Goal: Task Accomplishment & Management: Manage account settings

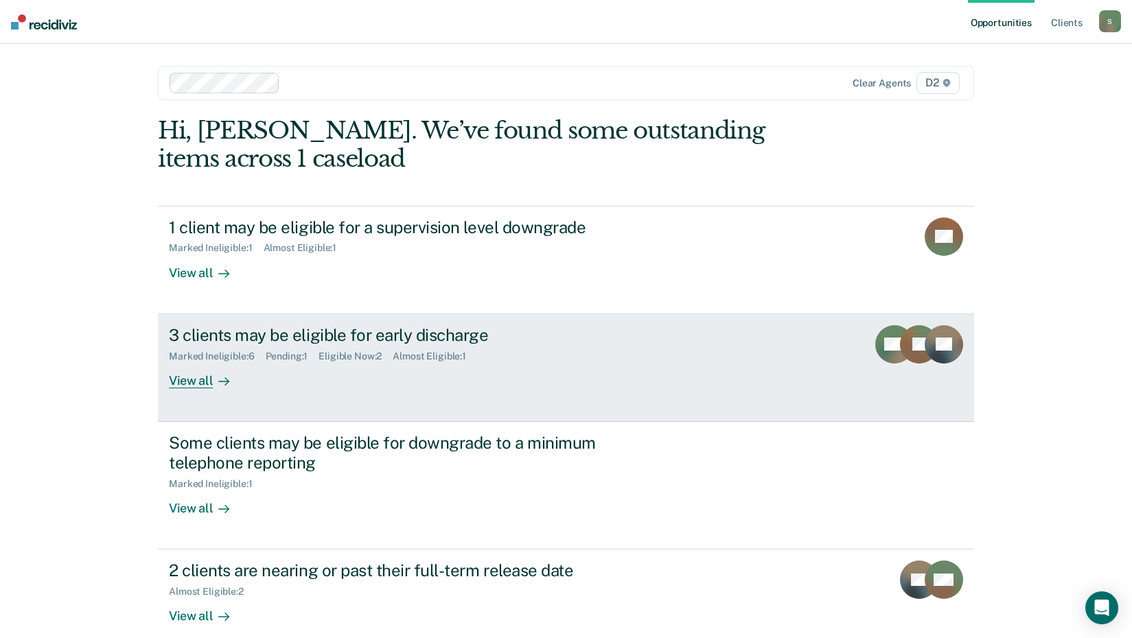
click at [198, 383] on div "View all" at bounding box center [207, 375] width 77 height 27
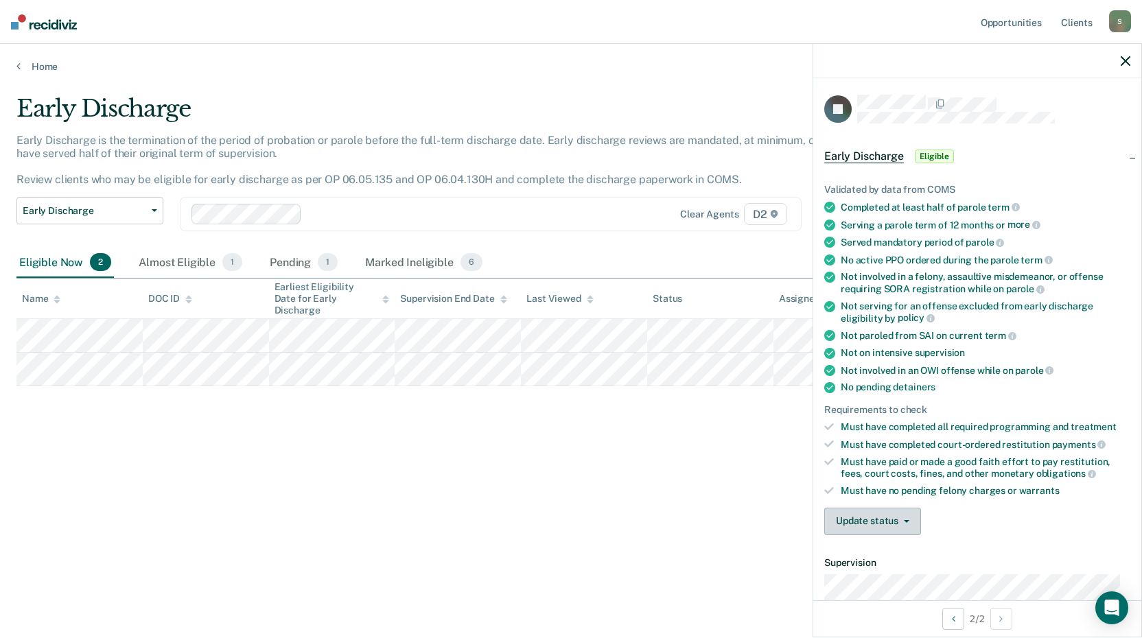
click at [904, 522] on button "Update status" at bounding box center [872, 521] width 97 height 27
click at [884, 579] on button "Mark Ineligible" at bounding box center [890, 577] width 132 height 22
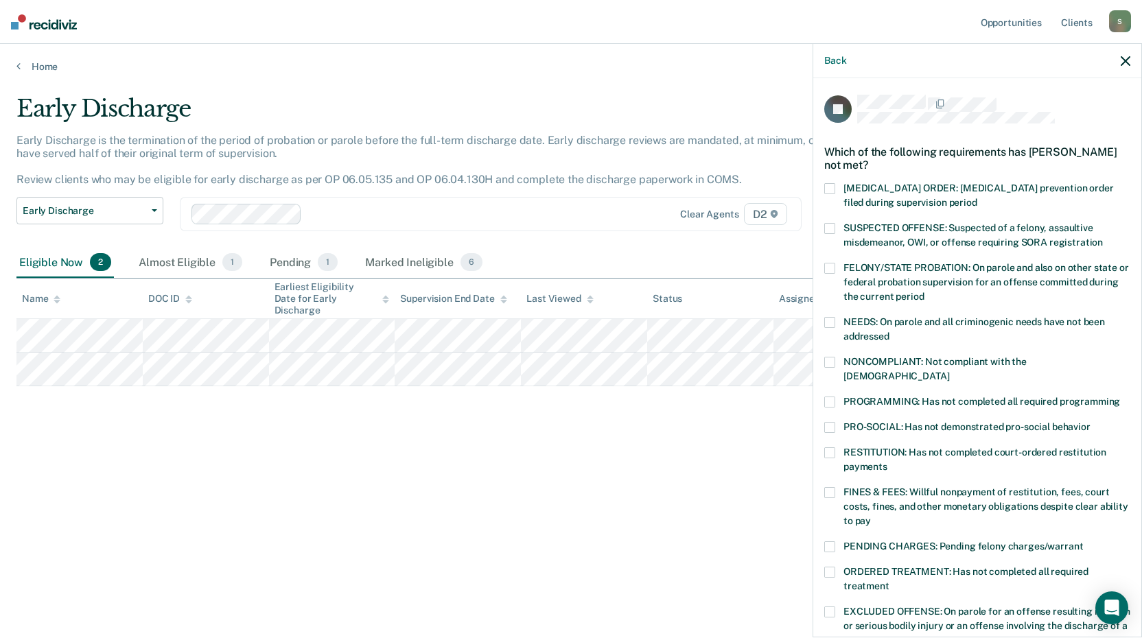
click at [832, 360] on span at bounding box center [829, 362] width 11 height 11
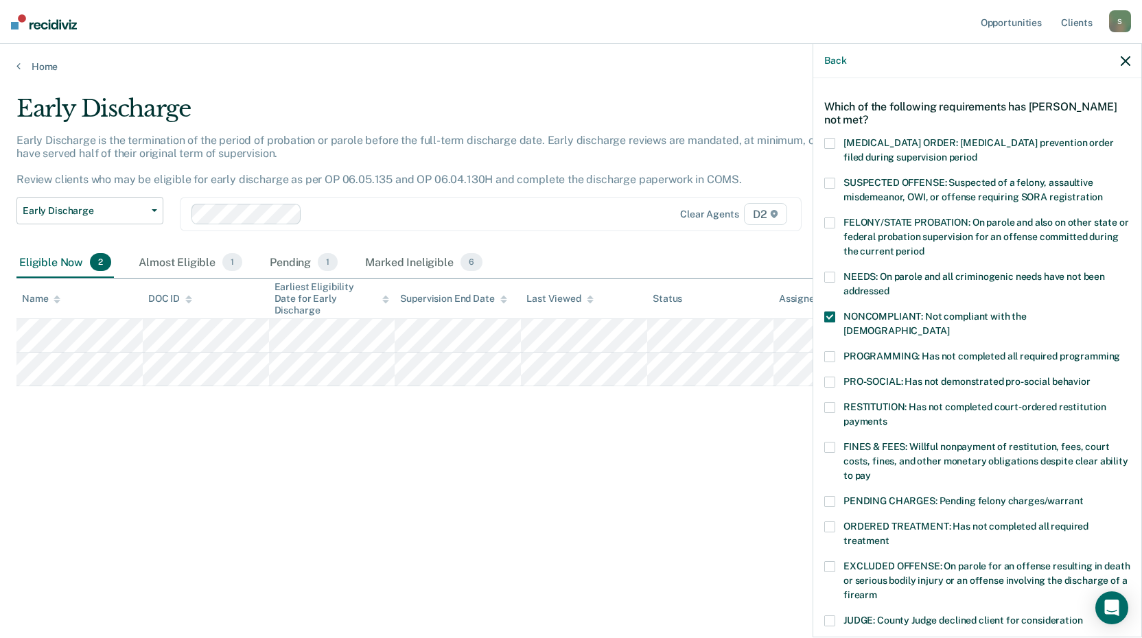
scroll to position [69, 0]
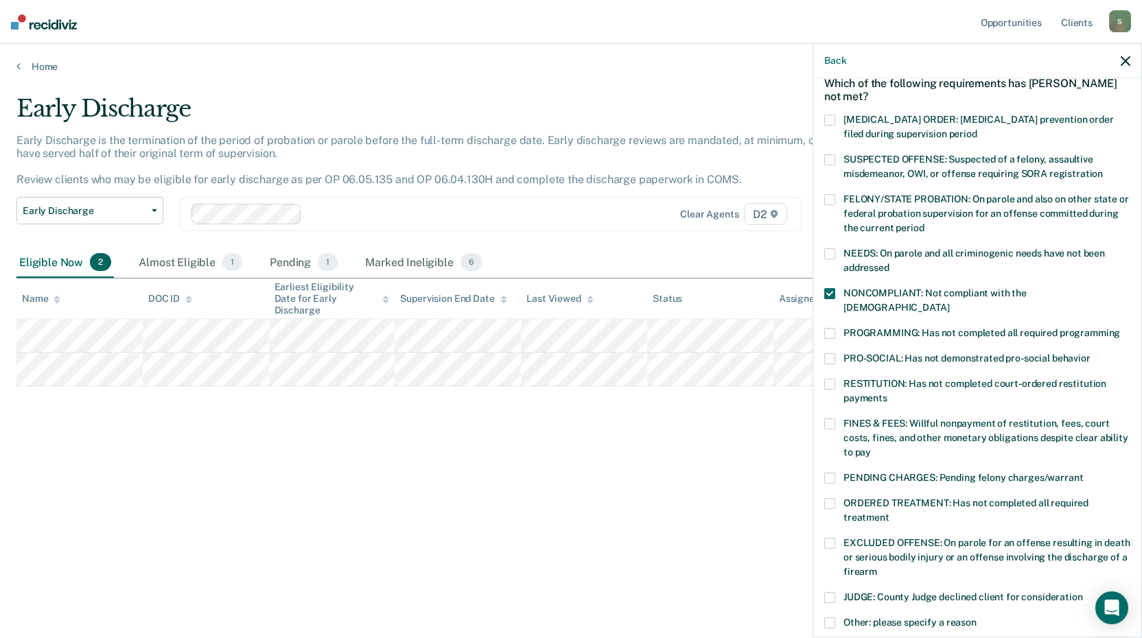
click at [830, 498] on span at bounding box center [829, 503] width 11 height 11
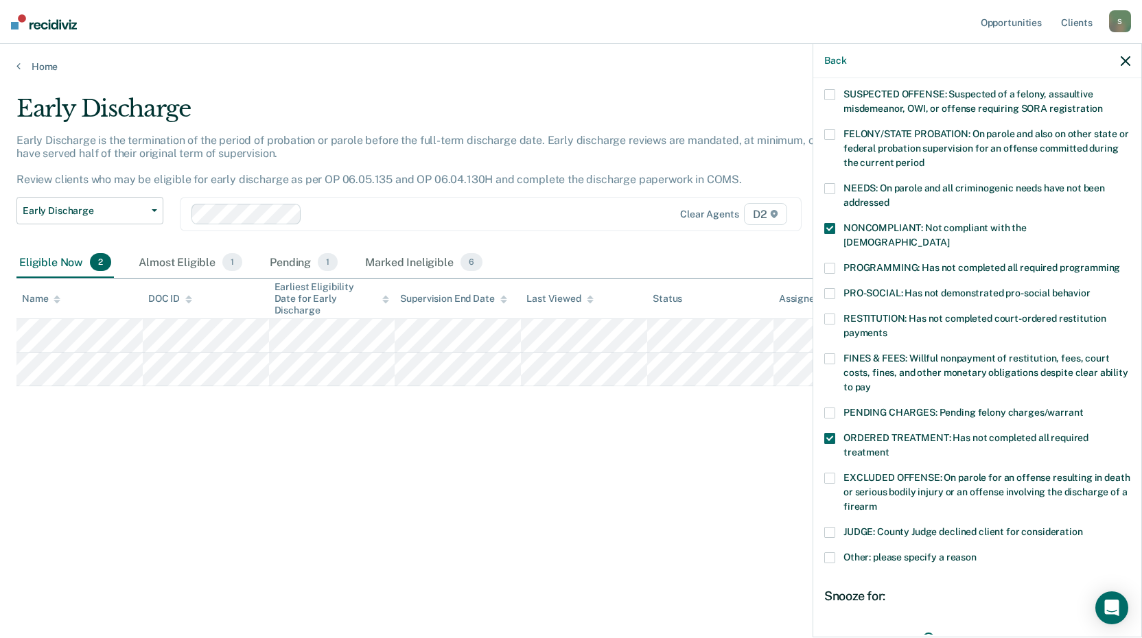
scroll to position [206, 0]
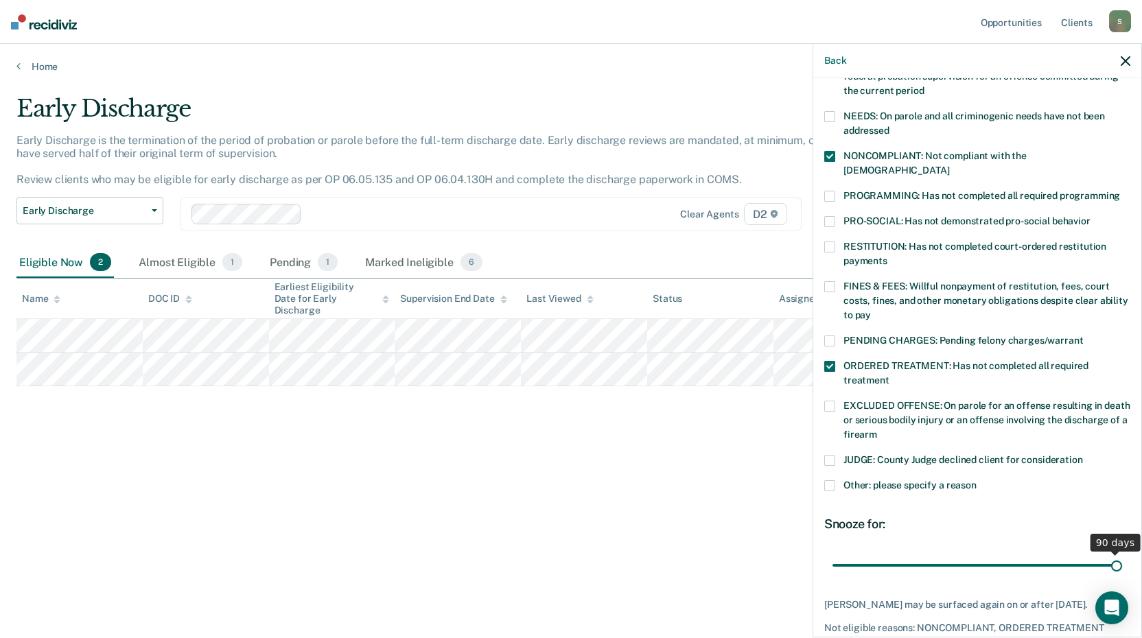
drag, startPoint x: 926, startPoint y: 547, endPoint x: 1125, endPoint y: 538, distance: 199.2
type input "90"
click at [1122, 553] on input "range" at bounding box center [978, 565] width 290 height 24
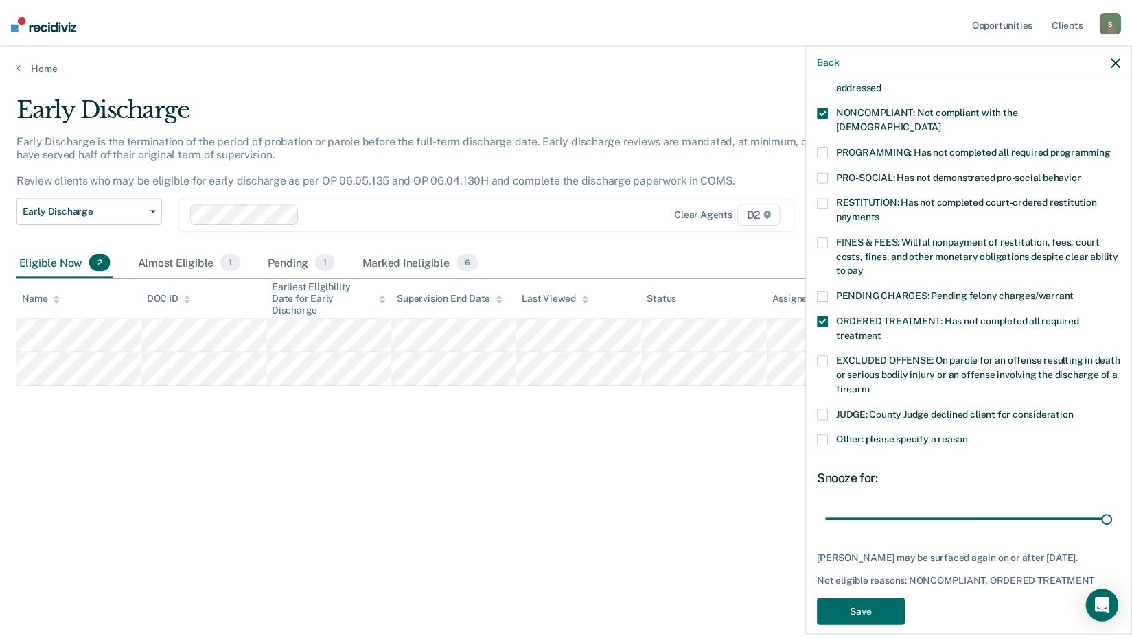
scroll to position [253, 0]
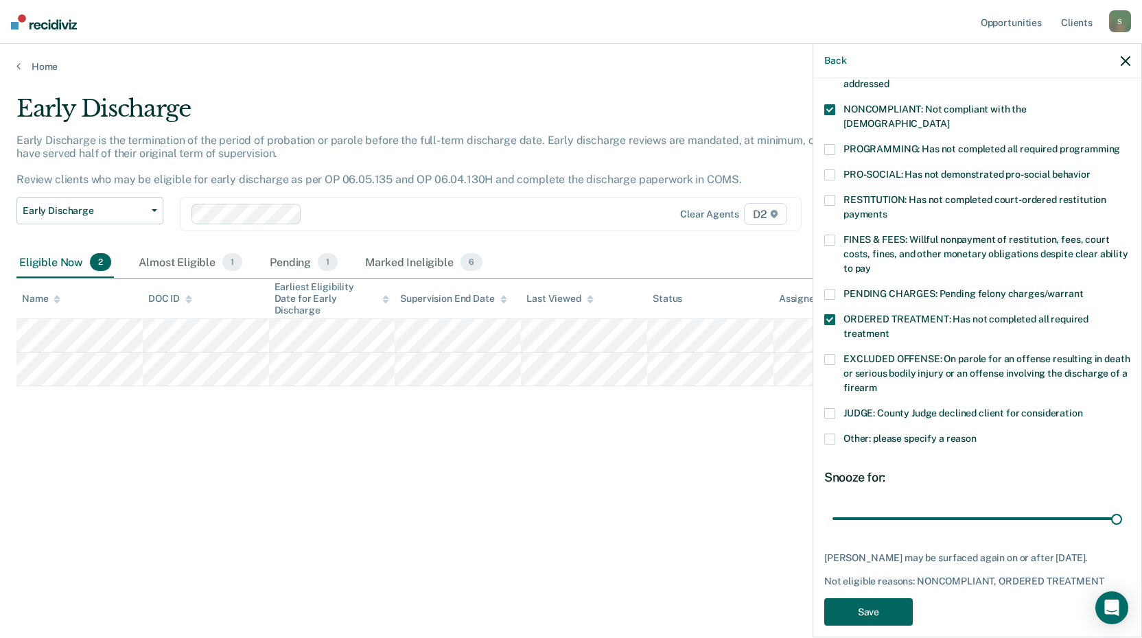
click at [889, 598] on button "Save" at bounding box center [868, 612] width 89 height 28
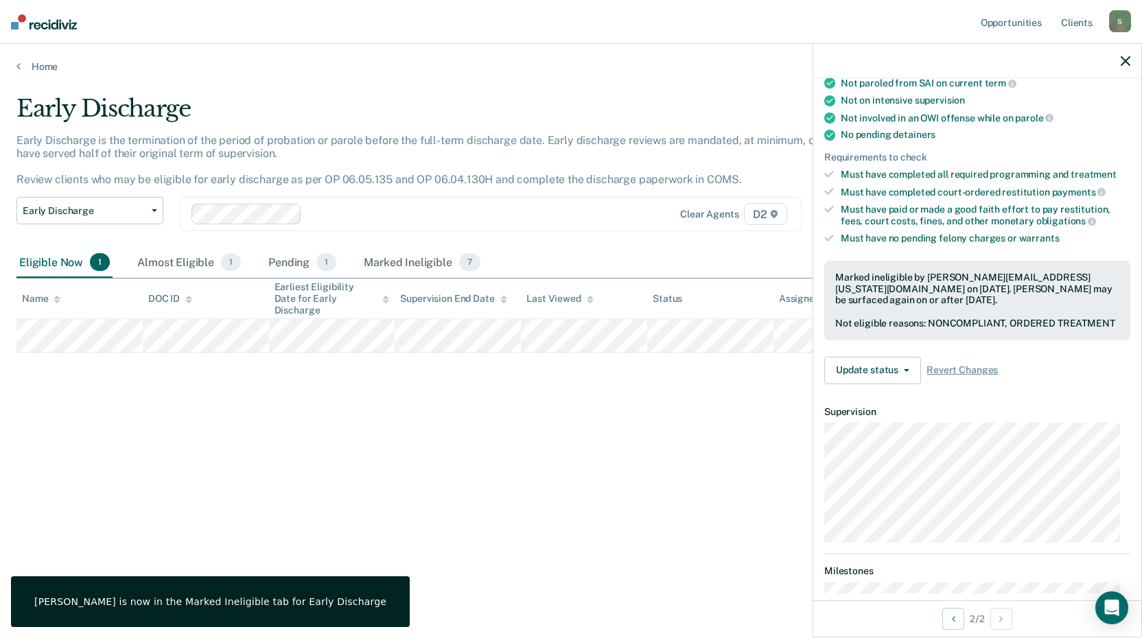
click at [548, 73] on main "Early Discharge Early Discharge is the termination of the period of probation o…" at bounding box center [571, 353] width 1142 height 561
click at [561, 459] on div "Early Discharge Early Discharge is the termination of the period of probation o…" at bounding box center [570, 315] width 1109 height 441
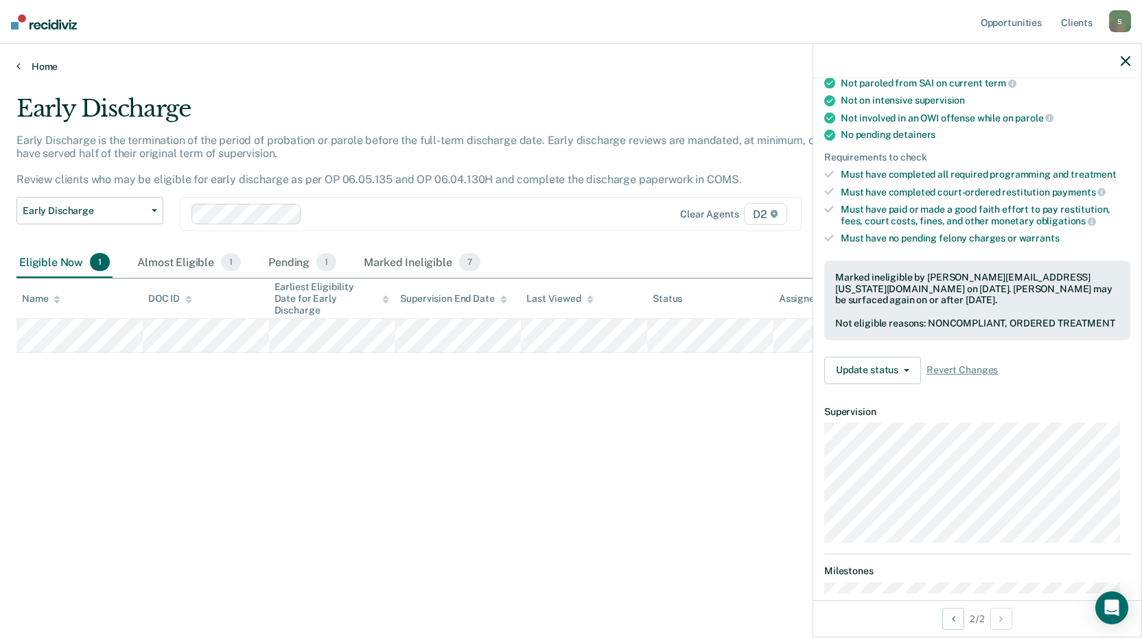
click at [45, 67] on link "Home" at bounding box center [570, 66] width 1109 height 12
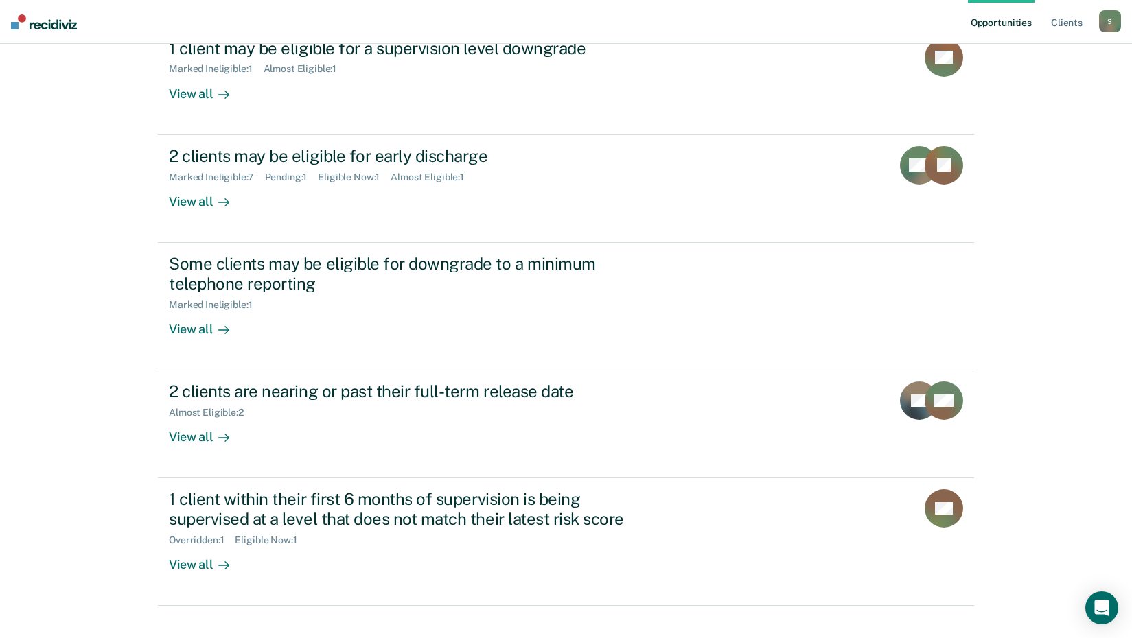
scroll to position [202, 0]
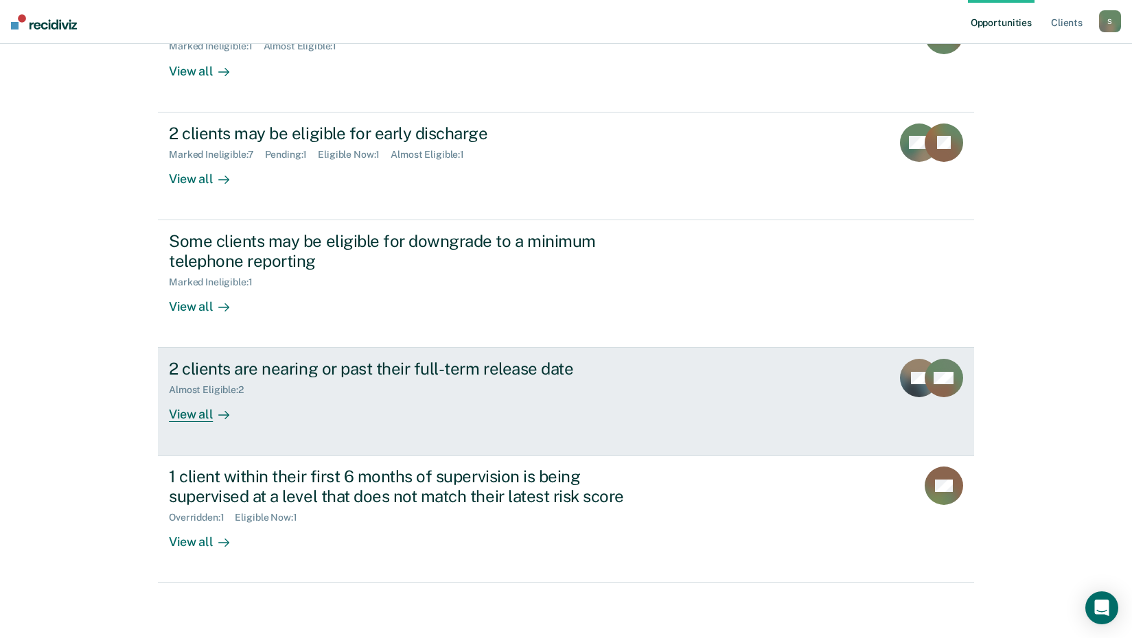
click at [181, 412] on div "View all" at bounding box center [207, 409] width 77 height 27
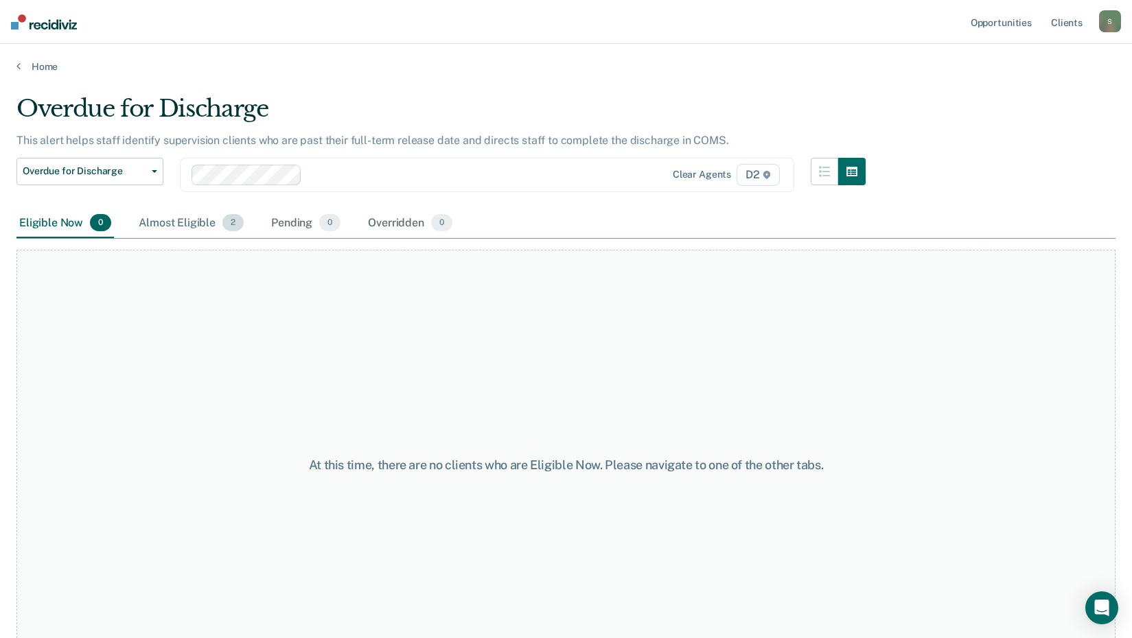
click at [203, 227] on div "Almost Eligible 2" at bounding box center [191, 224] width 111 height 30
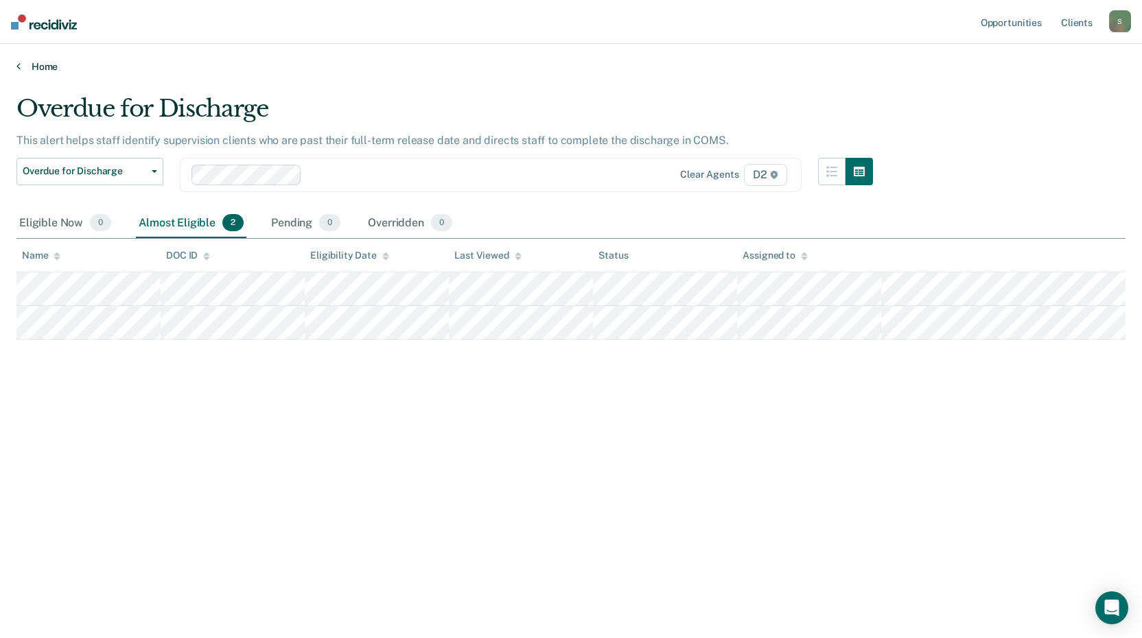
drag, startPoint x: 40, startPoint y: 60, endPoint x: 39, endPoint y: 69, distance: 8.9
click at [40, 62] on div "Home" at bounding box center [571, 58] width 1142 height 29
click at [39, 67] on link "Home" at bounding box center [570, 66] width 1109 height 12
